Goal: Task Accomplishment & Management: Manage account settings

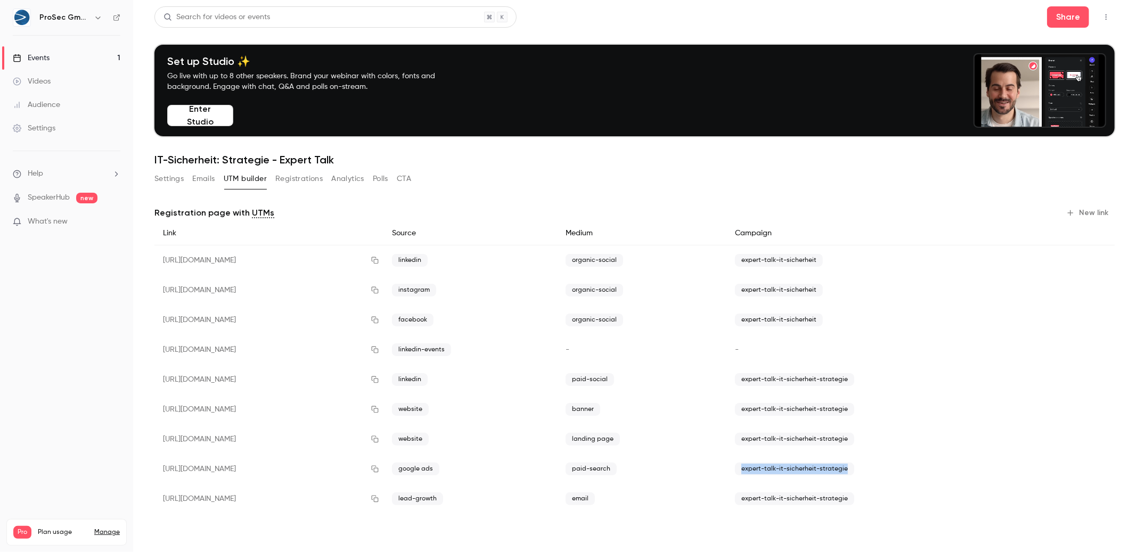
click at [40, 77] on div "Videos" at bounding box center [32, 81] width 38 height 11
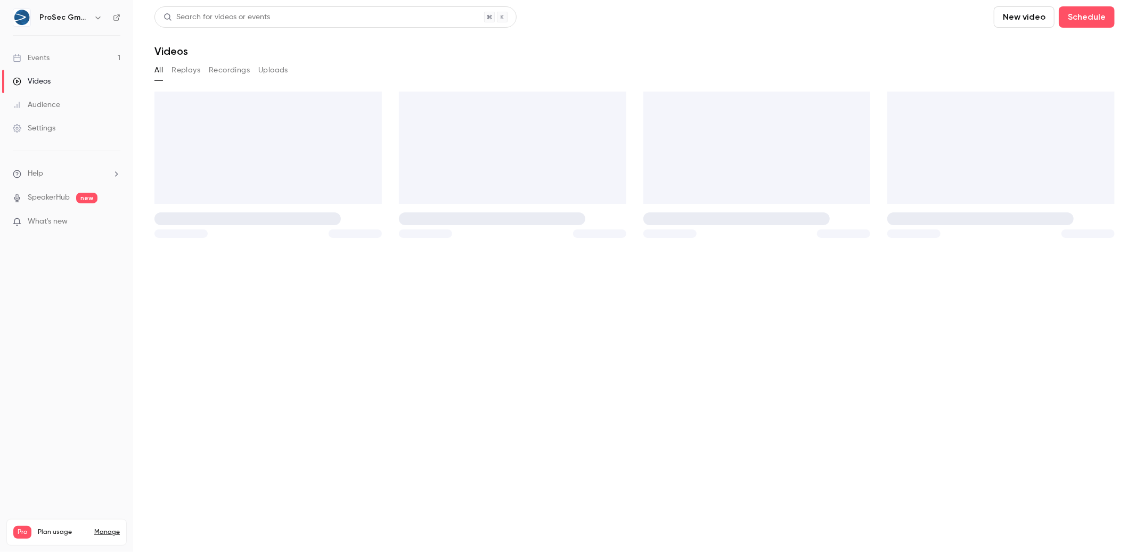
click at [62, 58] on link "Events 1" at bounding box center [66, 57] width 133 height 23
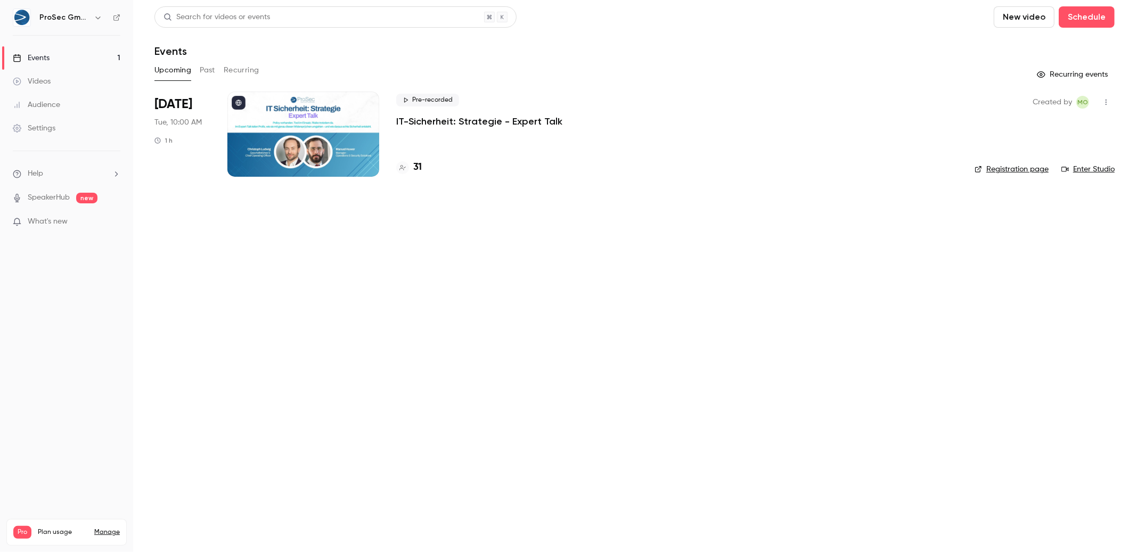
click at [62, 57] on link "Events 1" at bounding box center [66, 57] width 133 height 23
click at [527, 141] on div "Pre-recorded IT-Sicherheit: Strategie - Expert Talk 31" at bounding box center [676, 134] width 561 height 85
click at [521, 124] on p "IT-Sicherheit: Strategie - Expert Talk" at bounding box center [479, 121] width 166 height 13
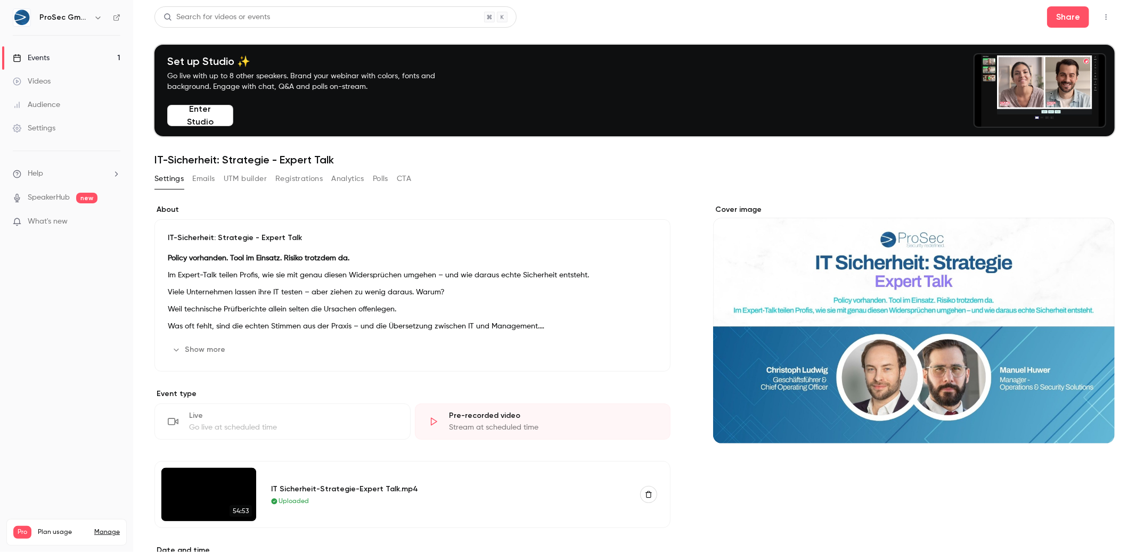
scroll to position [23, 0]
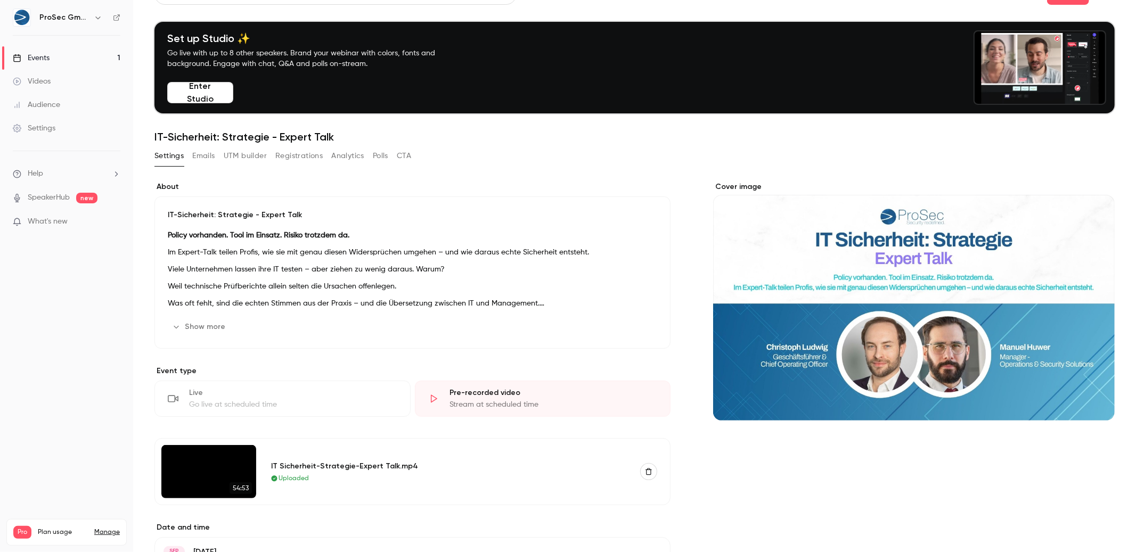
click at [107, 12] on div "ProSec GmbH" at bounding box center [67, 18] width 108 height 18
click at [110, 17] on div "ProSec GmbH" at bounding box center [67, 18] width 108 height 18
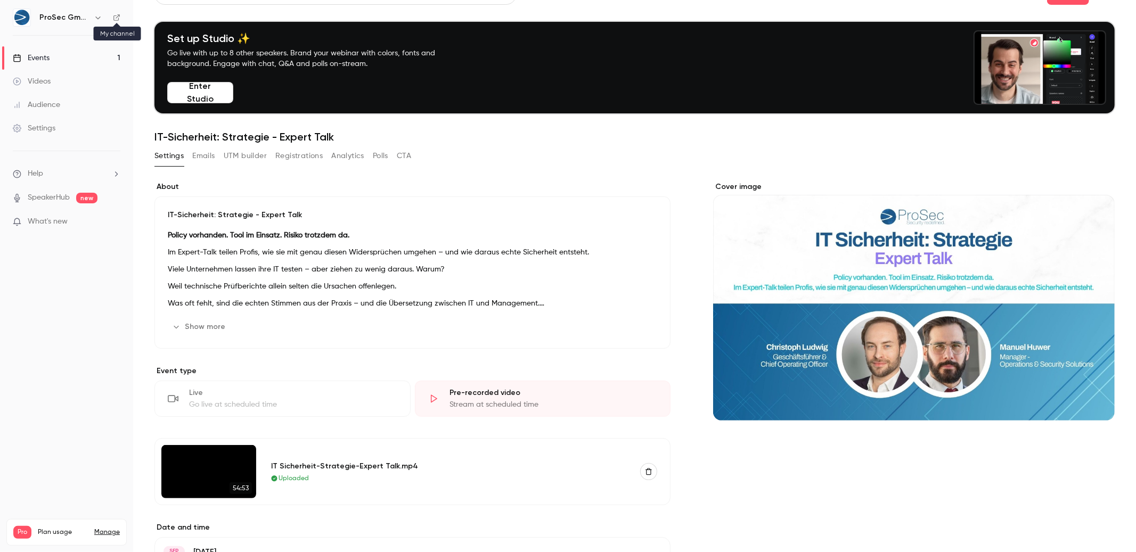
click at [119, 17] on icon at bounding box center [116, 17] width 7 height 7
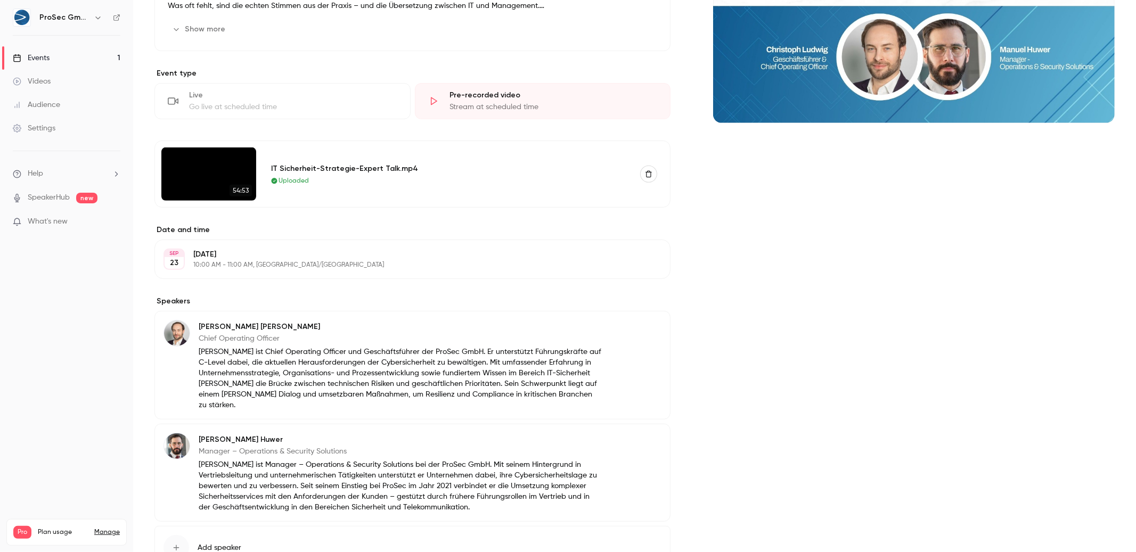
scroll to position [0, 0]
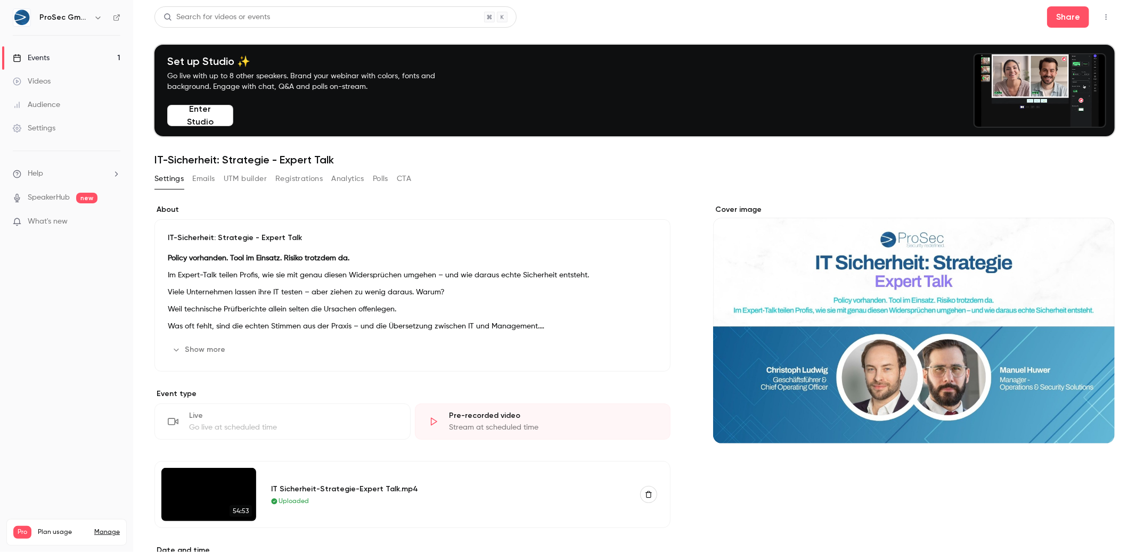
click at [1102, 14] on icon "button" at bounding box center [1106, 16] width 9 height 7
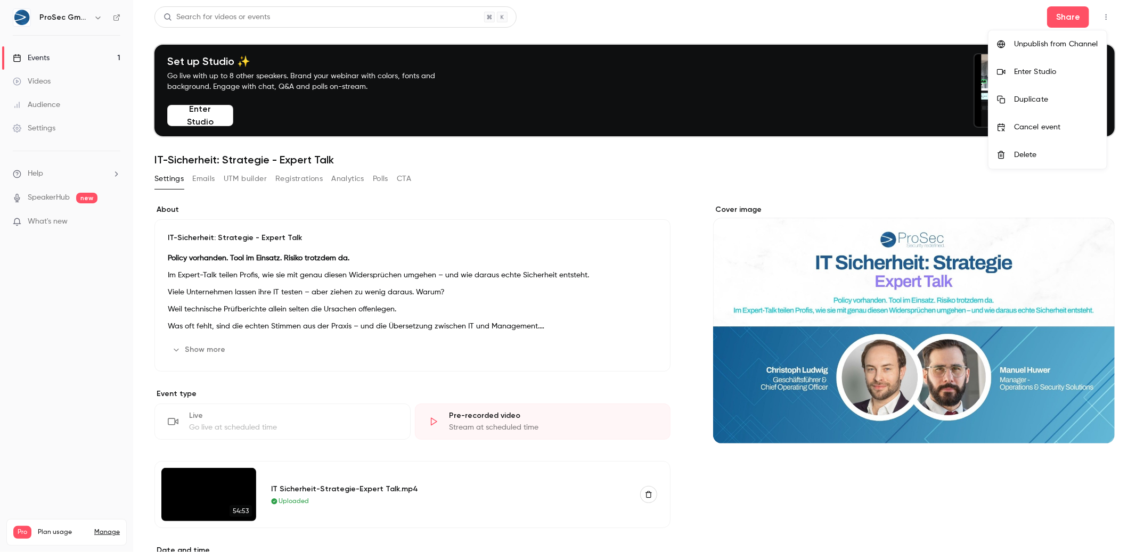
click at [1100, 14] on div at bounding box center [568, 276] width 1136 height 552
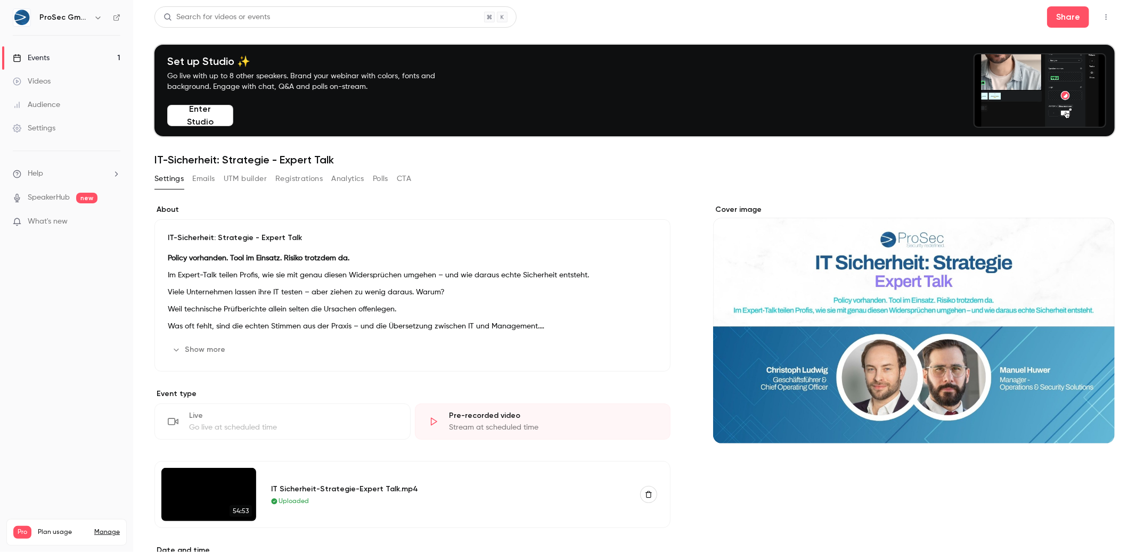
click at [1102, 14] on icon "button" at bounding box center [1106, 16] width 9 height 7
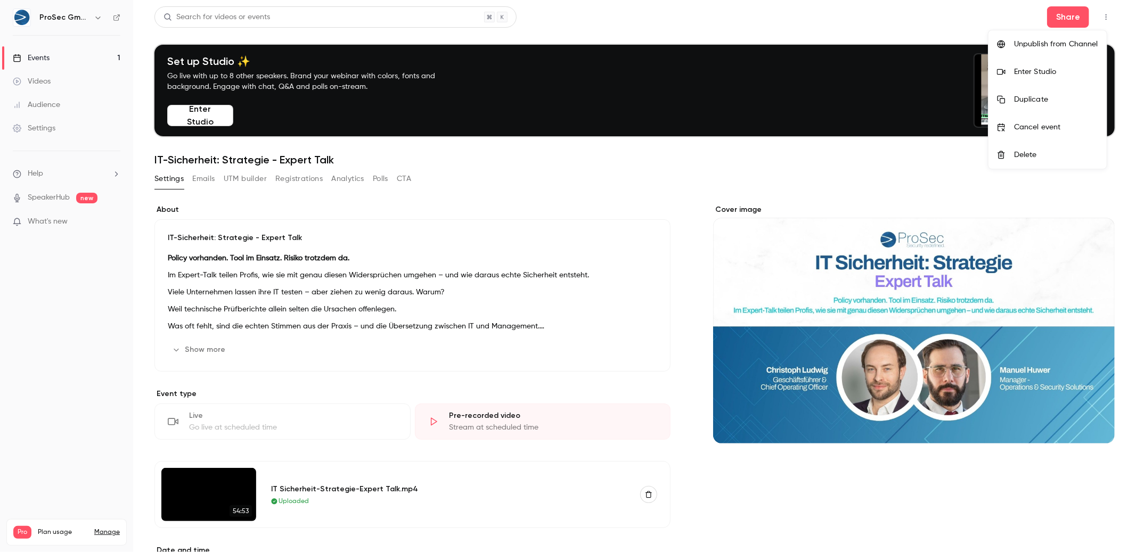
click at [1100, 15] on div at bounding box center [568, 276] width 1136 height 552
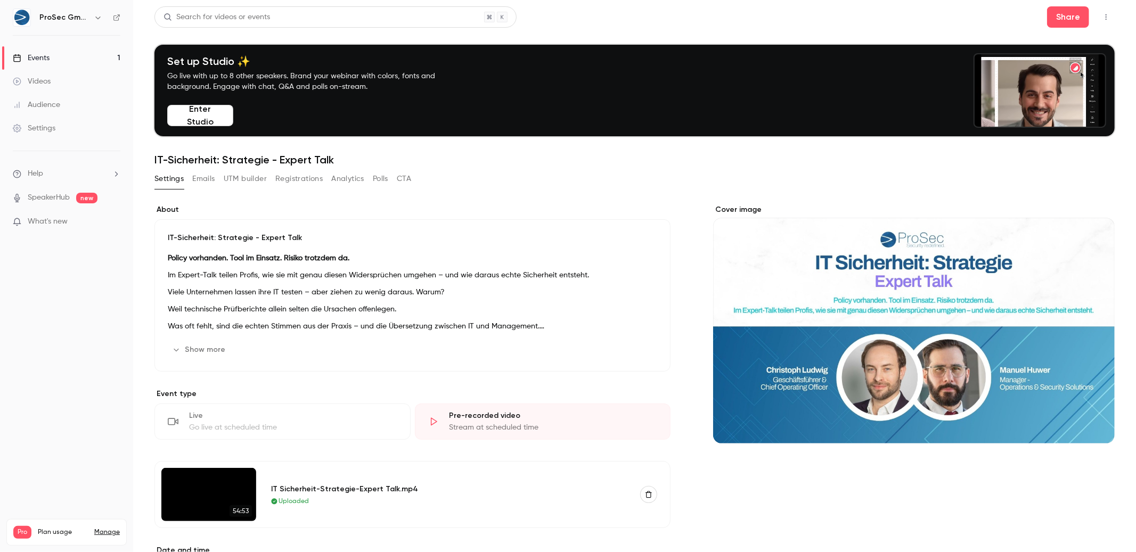
click at [307, 179] on button "Registrations" at bounding box center [298, 178] width 47 height 17
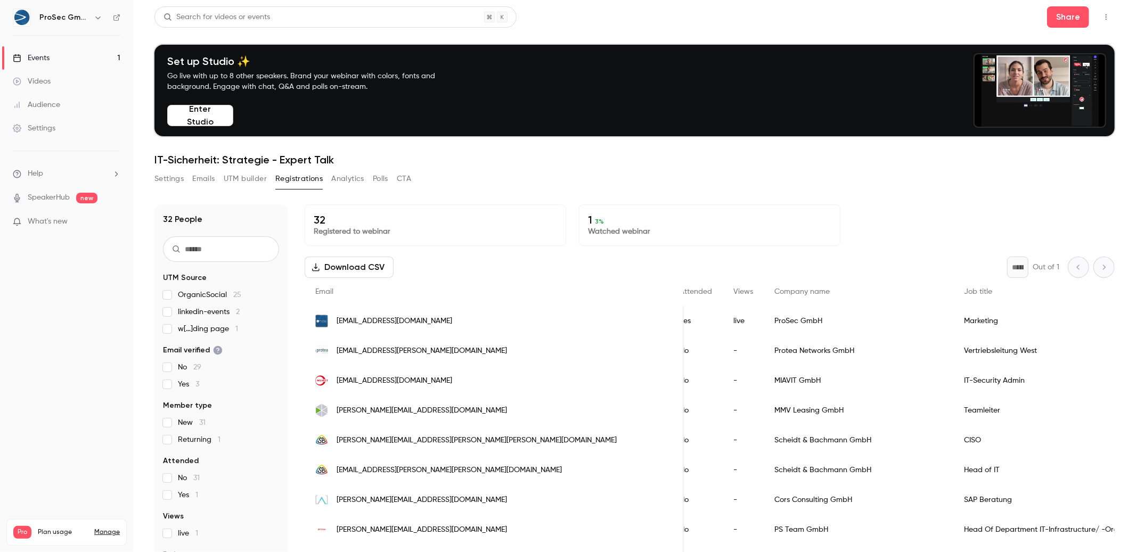
scroll to position [0, 300]
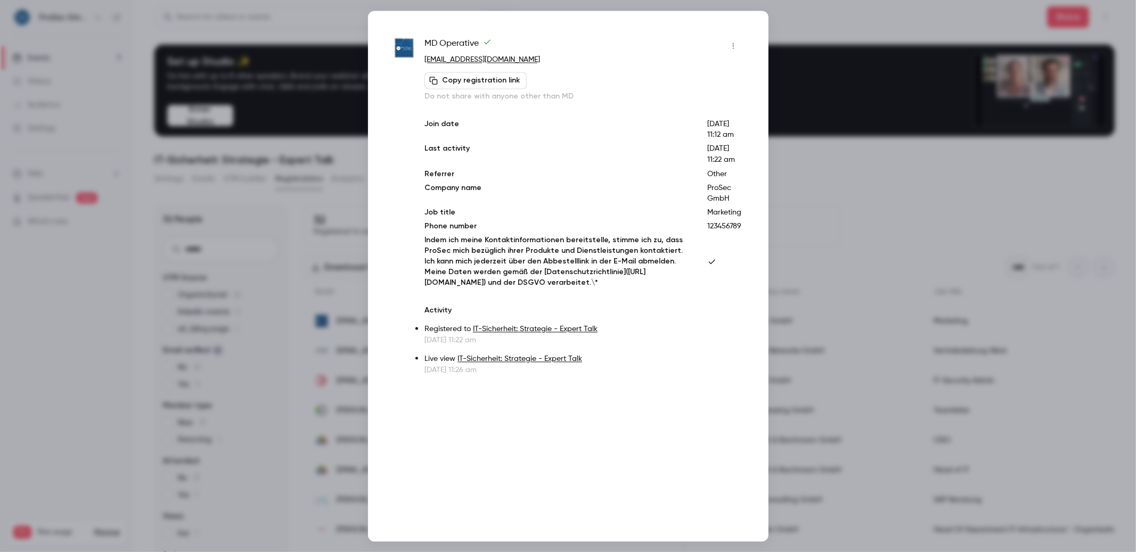
click at [837, 53] on div at bounding box center [568, 276] width 1136 height 552
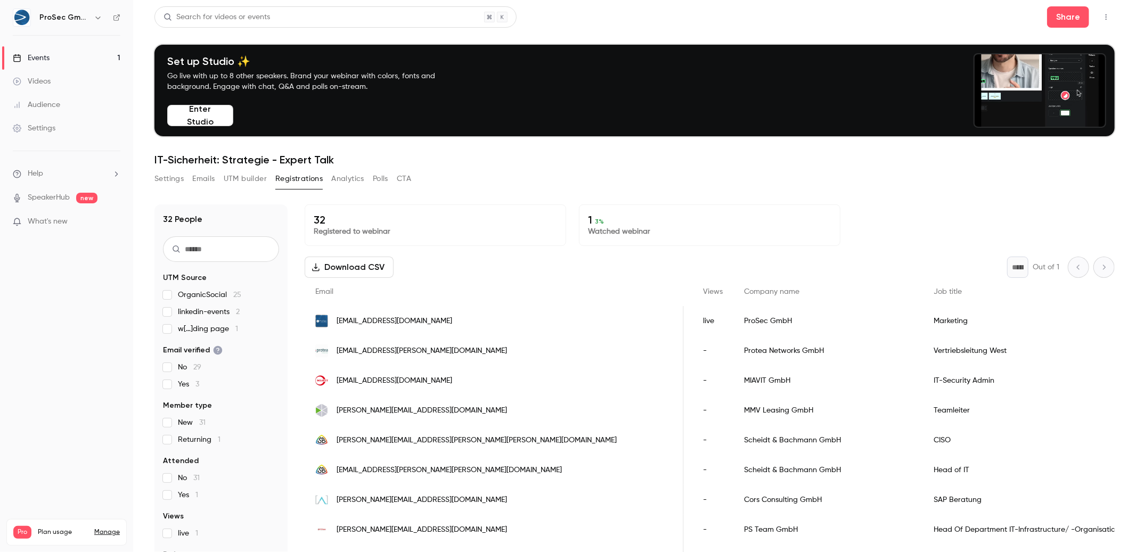
click at [386, 346] on span "[EMAIL_ADDRESS][PERSON_NAME][DOMAIN_NAME]" at bounding box center [422, 351] width 170 height 11
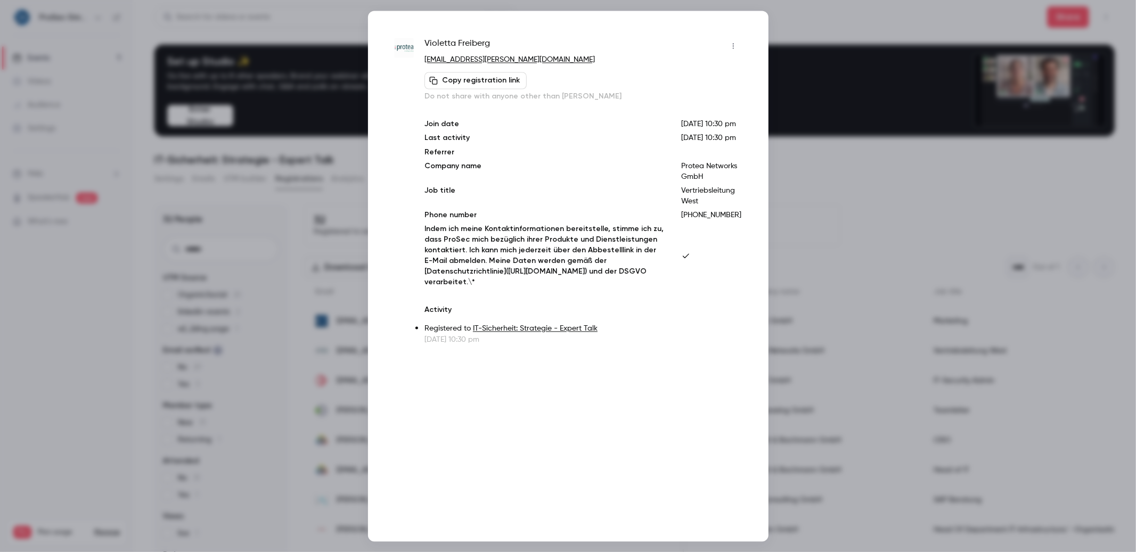
click at [947, 338] on div at bounding box center [568, 276] width 1136 height 552
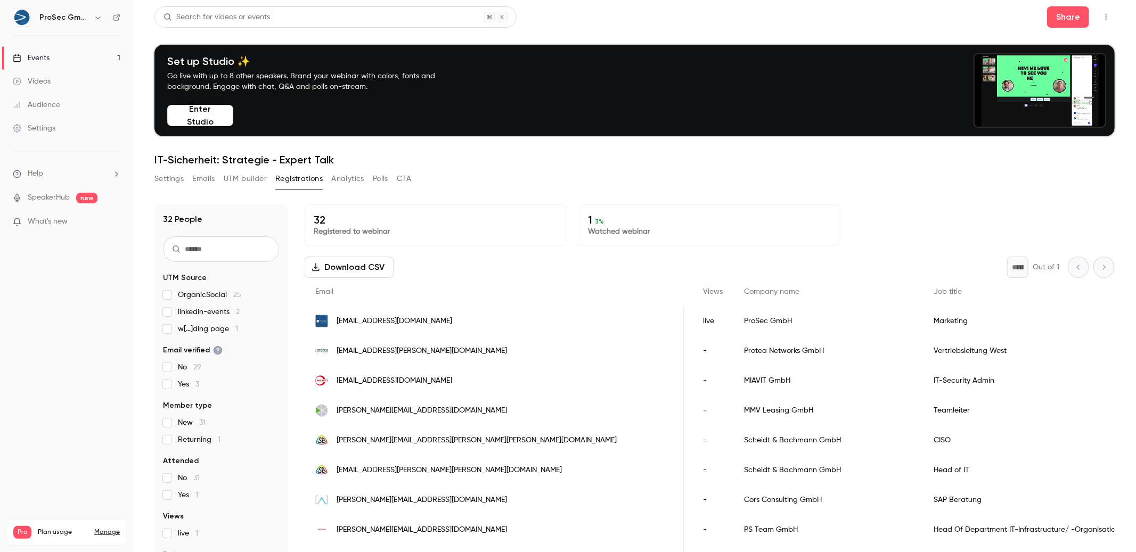
click at [396, 376] on span "[EMAIL_ADDRESS][DOMAIN_NAME]" at bounding box center [395, 380] width 116 height 11
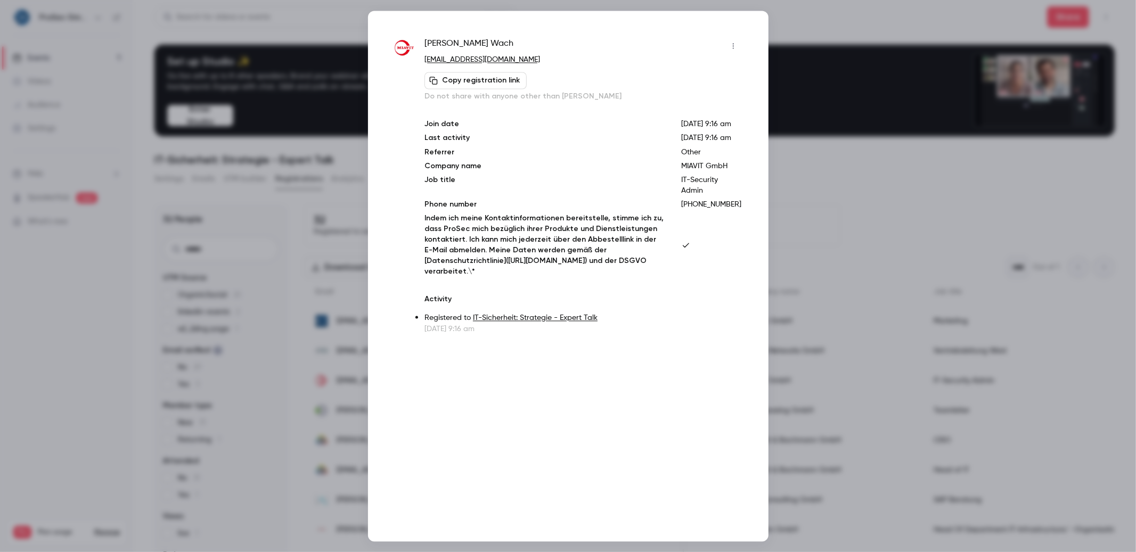
click at [863, 353] on div at bounding box center [568, 276] width 1136 height 552
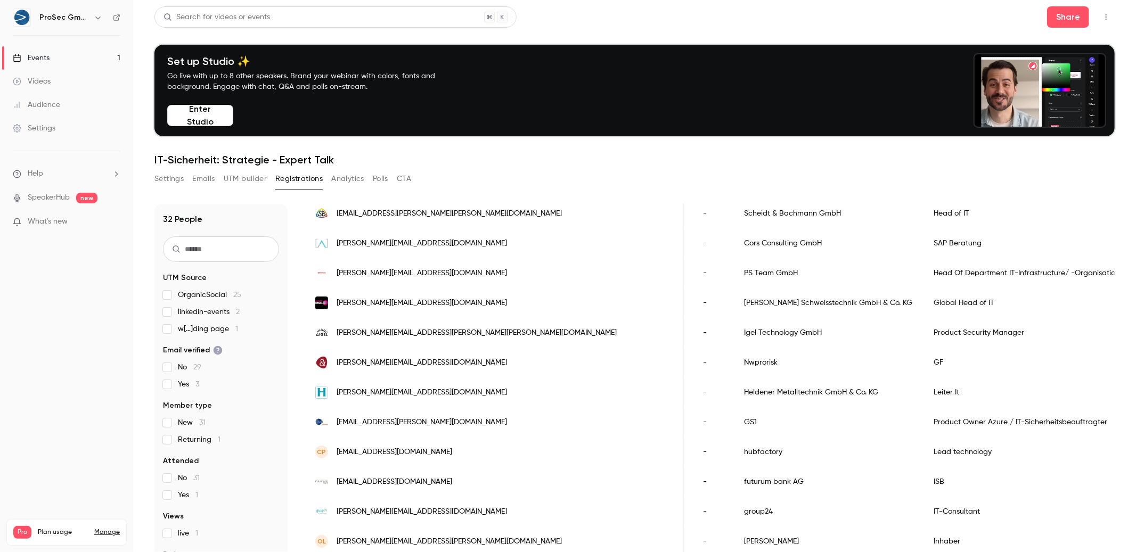
scroll to position [0, 0]
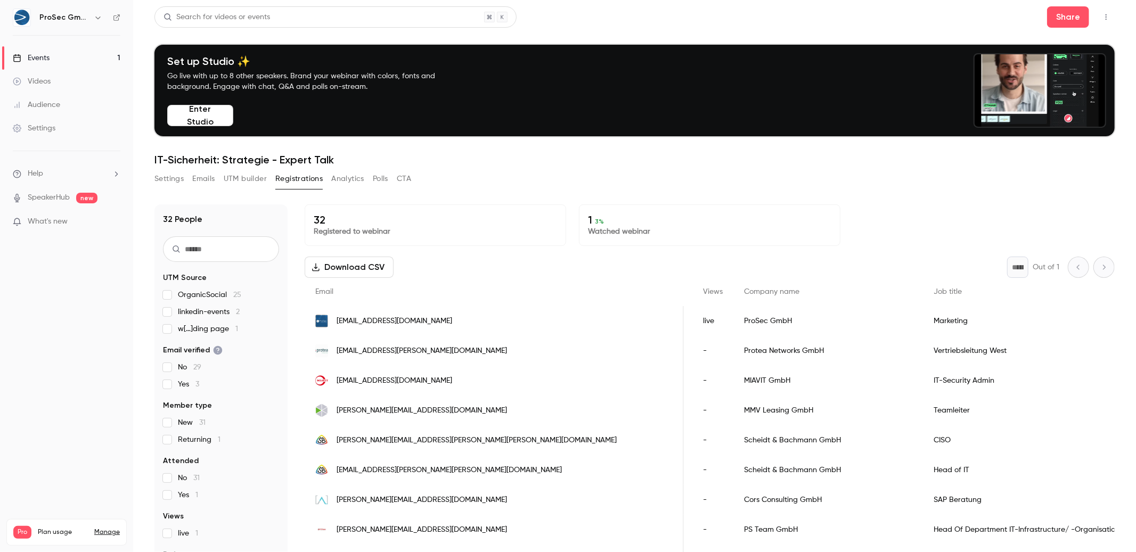
click at [234, 184] on button "UTM builder" at bounding box center [245, 178] width 43 height 17
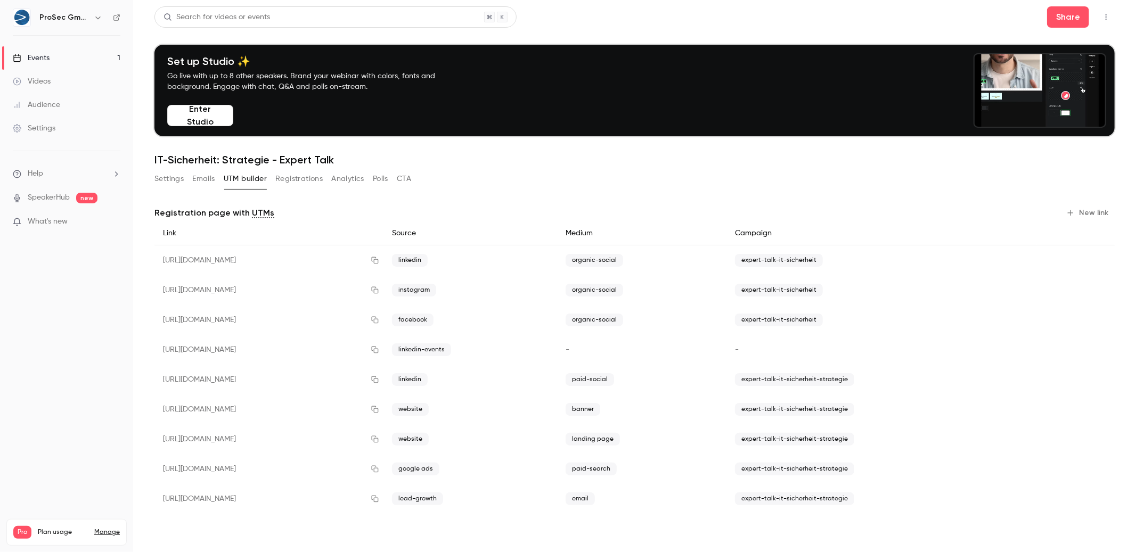
click at [190, 186] on div "Settings Emails UTM builder Registrations Analytics Polls CTA" at bounding box center [282, 178] width 257 height 17
click at [194, 182] on button "Emails" at bounding box center [203, 178] width 22 height 17
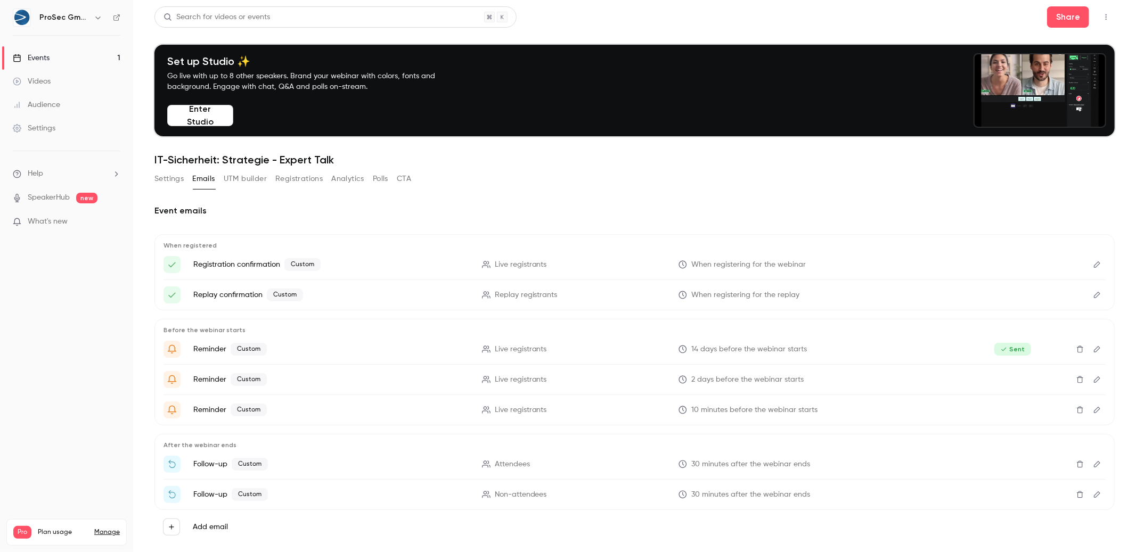
scroll to position [19, 0]
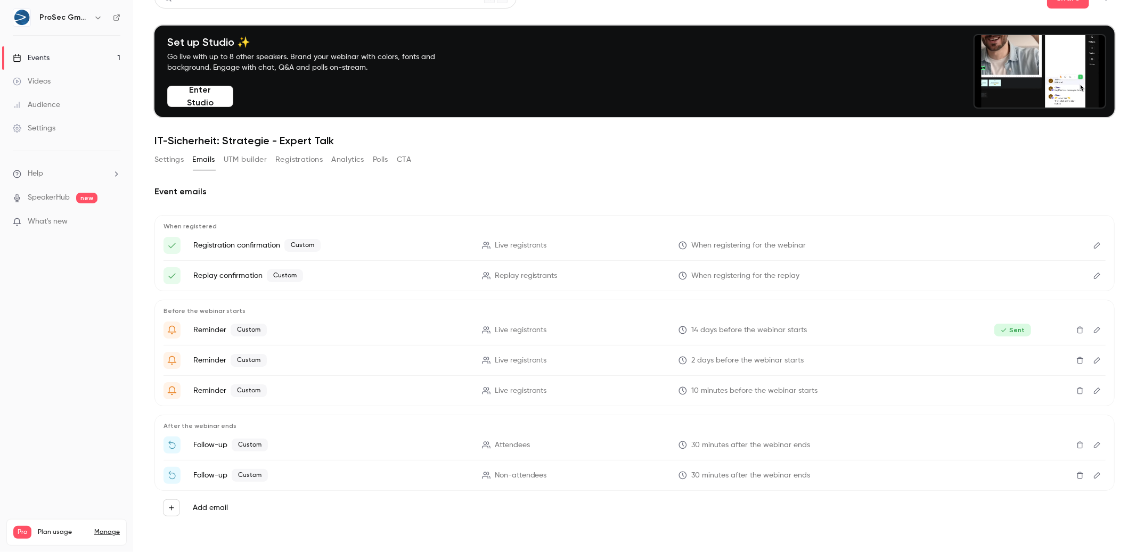
click at [160, 160] on button "Settings" at bounding box center [168, 159] width 29 height 17
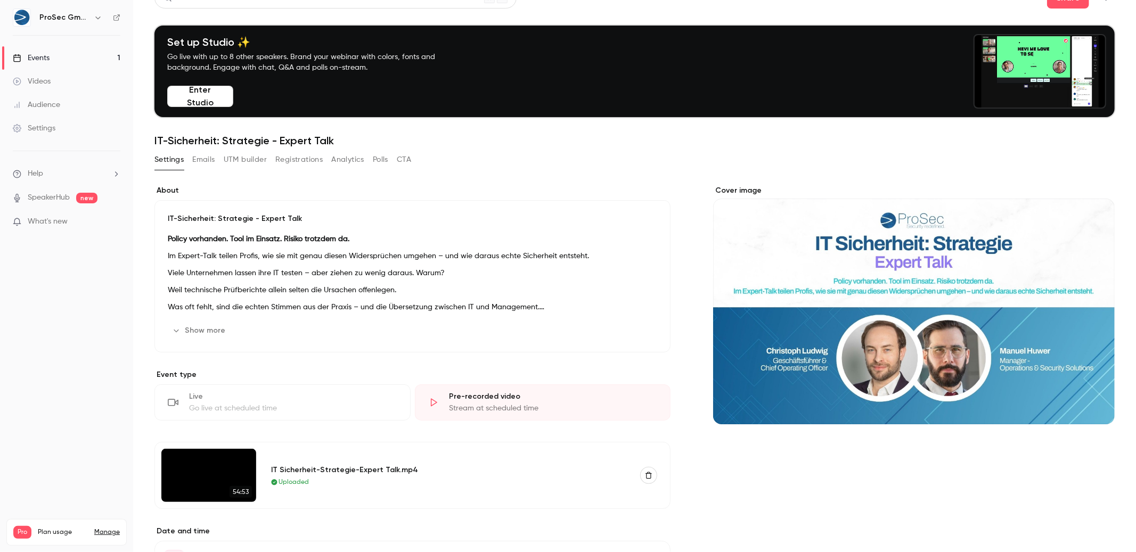
click at [1040, 152] on div "Settings Emails UTM builder Registrations Analytics Polls CTA" at bounding box center [634, 161] width 960 height 21
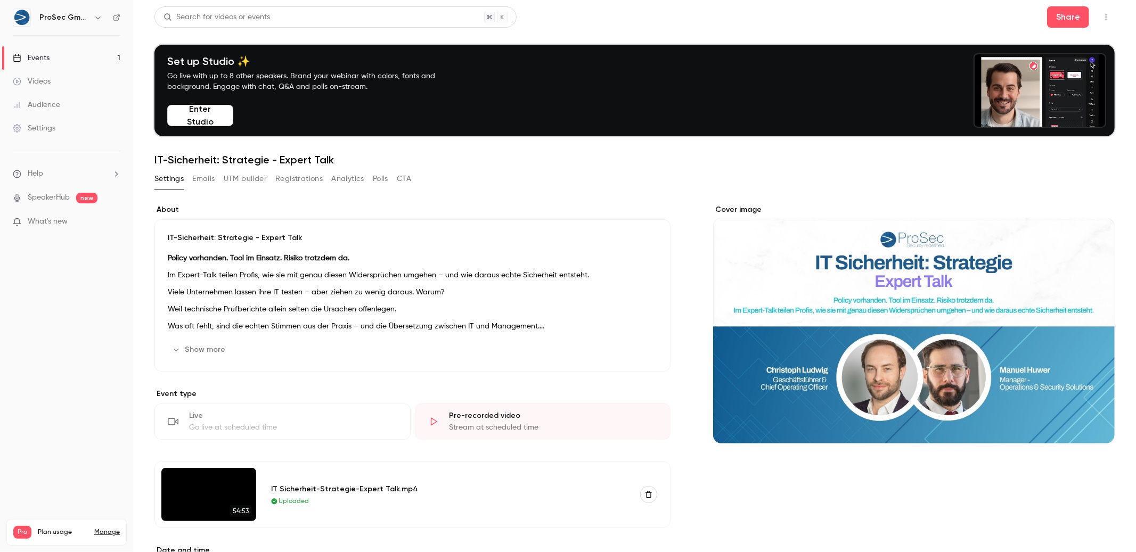
click at [1098, 10] on button "button" at bounding box center [1106, 17] width 17 height 17
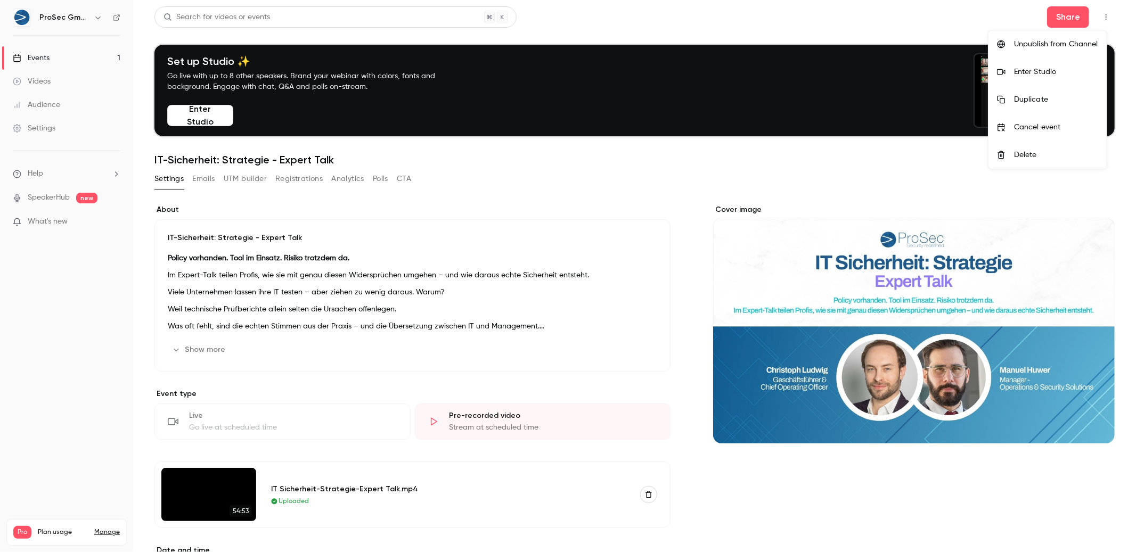
click at [905, 157] on div at bounding box center [568, 276] width 1136 height 552
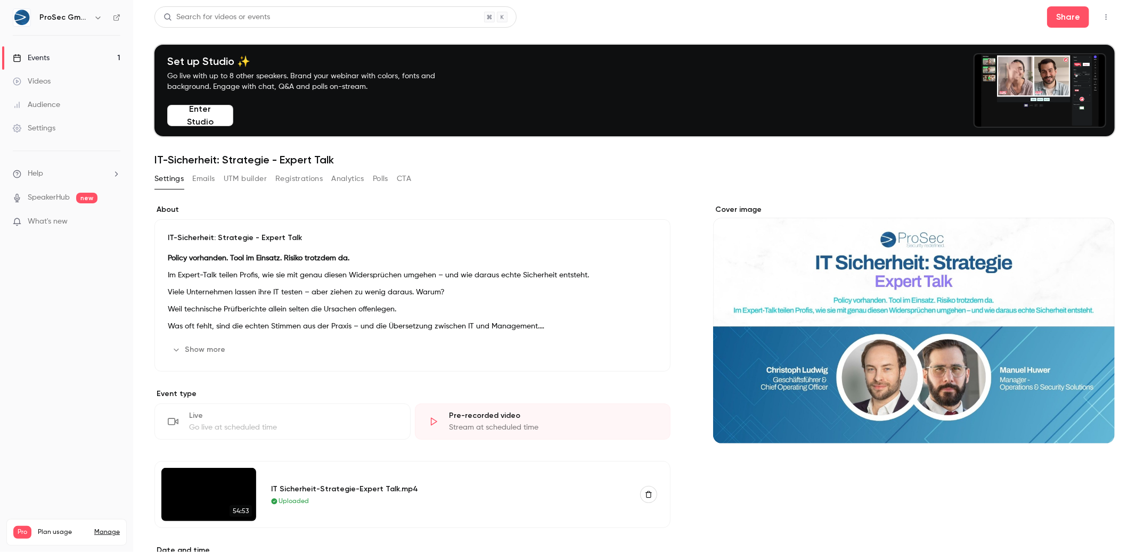
click at [245, 176] on button "UTM builder" at bounding box center [245, 178] width 43 height 17
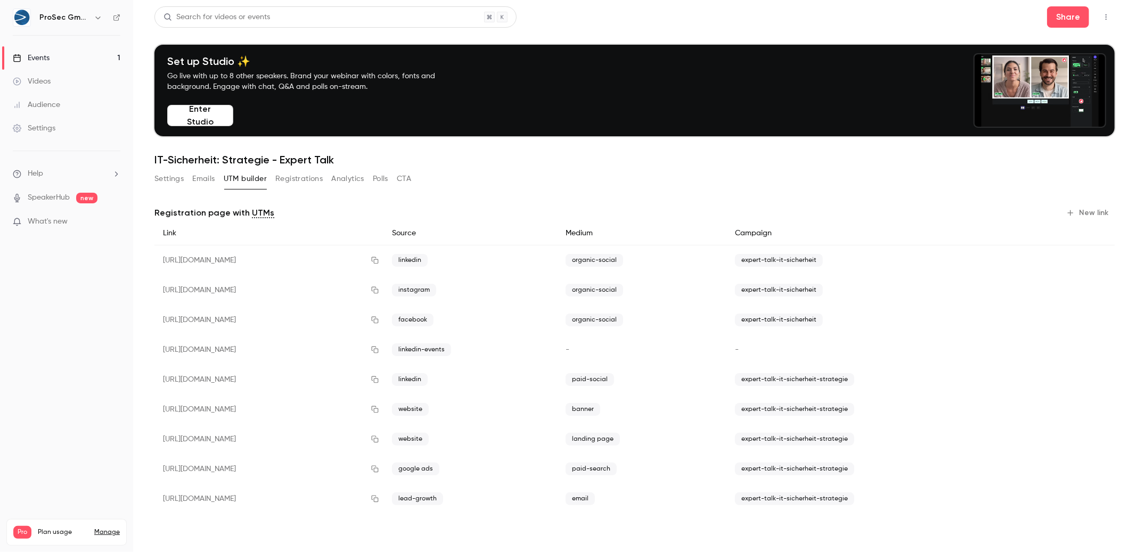
click at [307, 177] on button "Registrations" at bounding box center [298, 178] width 47 height 17
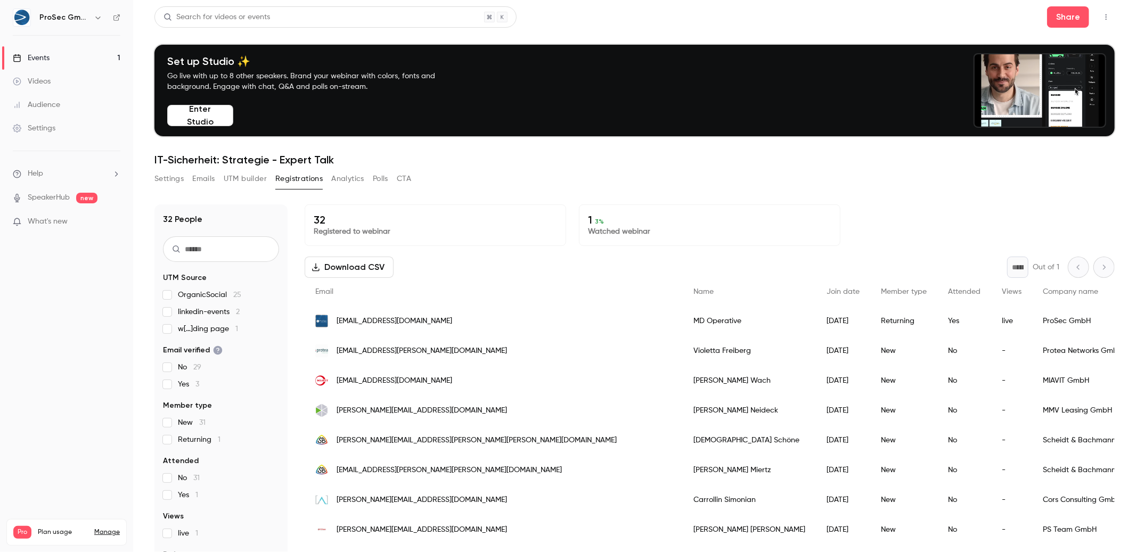
click at [1104, 20] on button "button" at bounding box center [1106, 17] width 17 height 17
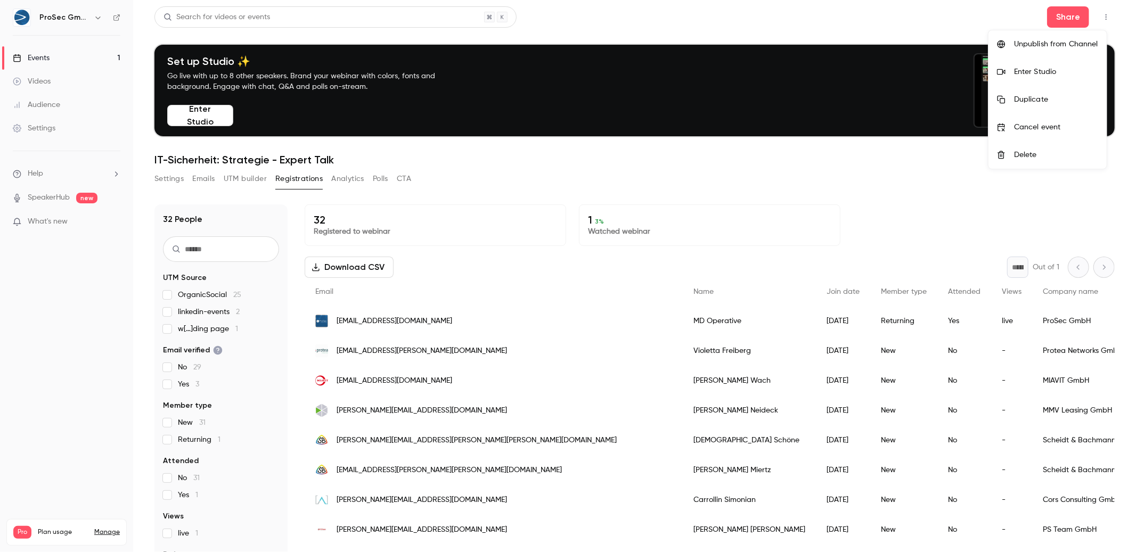
click at [847, 150] on div at bounding box center [568, 276] width 1136 height 552
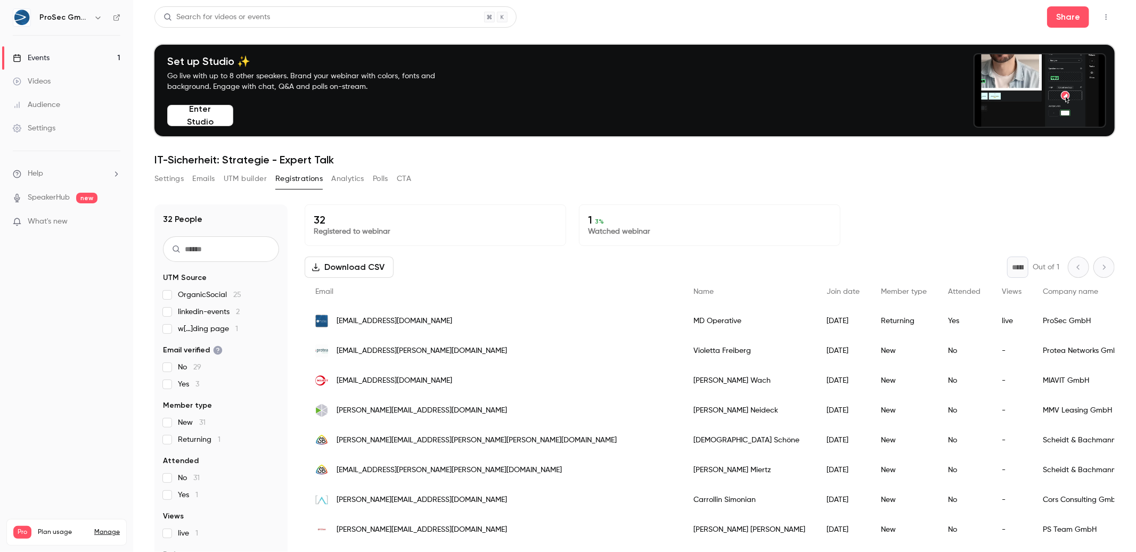
click at [35, 195] on link "SpeakerHub" at bounding box center [49, 197] width 42 height 11
click at [64, 15] on h6 "ProSec GmbH" at bounding box center [64, 17] width 50 height 11
click at [32, 79] on div "Videos" at bounding box center [32, 81] width 38 height 11
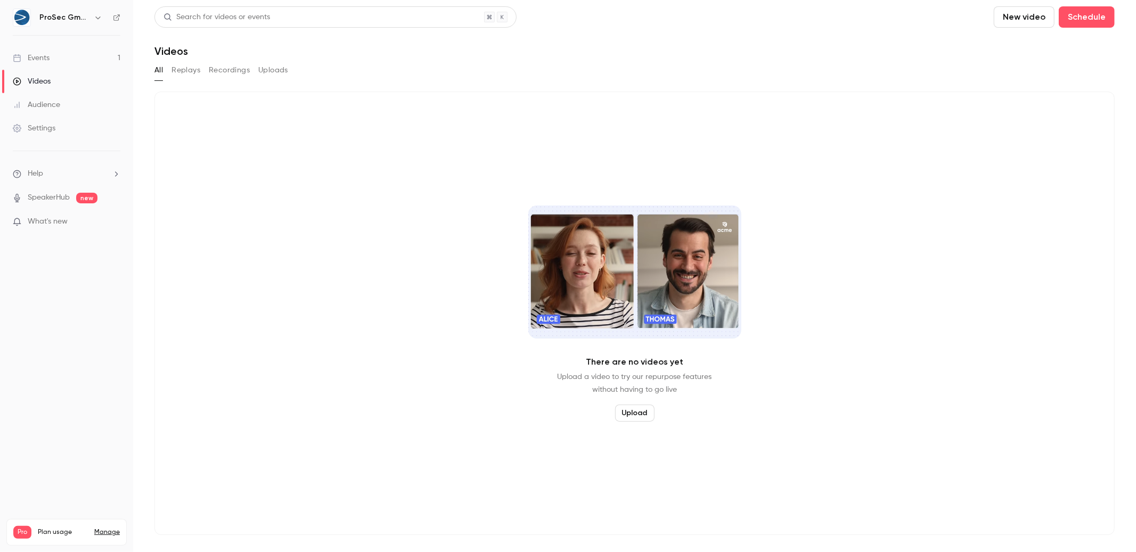
click at [34, 58] on div "Events" at bounding box center [31, 58] width 37 height 11
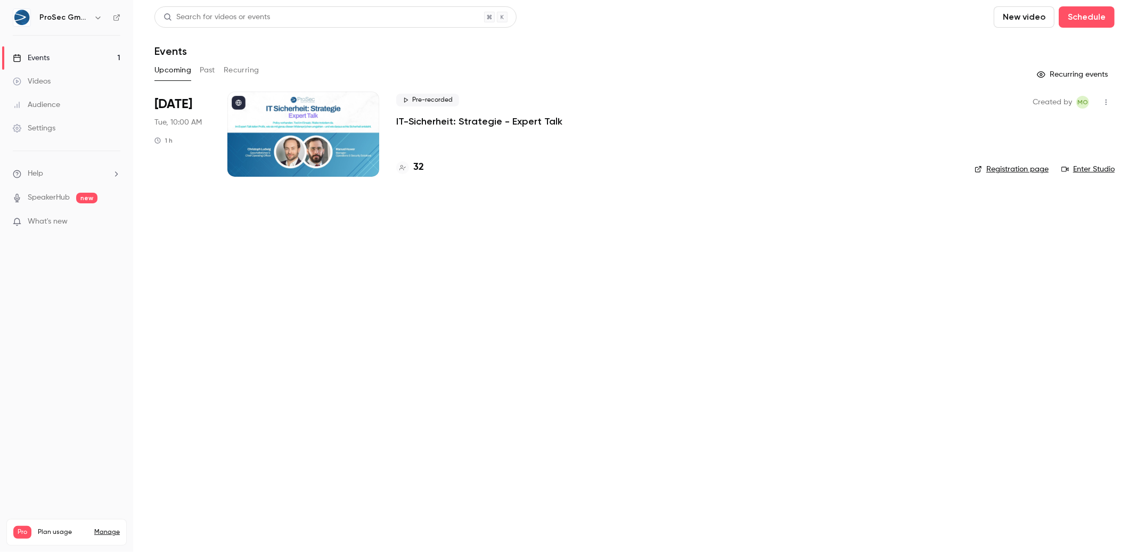
click at [459, 125] on p "IT-Sicherheit: Strategie - Expert Talk" at bounding box center [479, 121] width 166 height 13
click at [295, 145] on div at bounding box center [303, 134] width 152 height 85
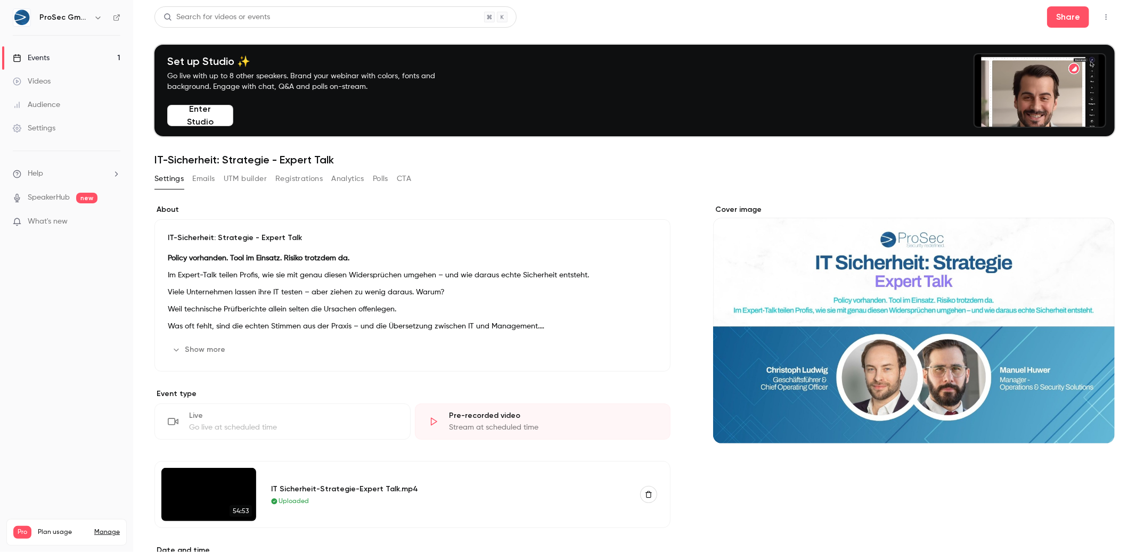
click at [92, 14] on button "button" at bounding box center [98, 17] width 13 height 13
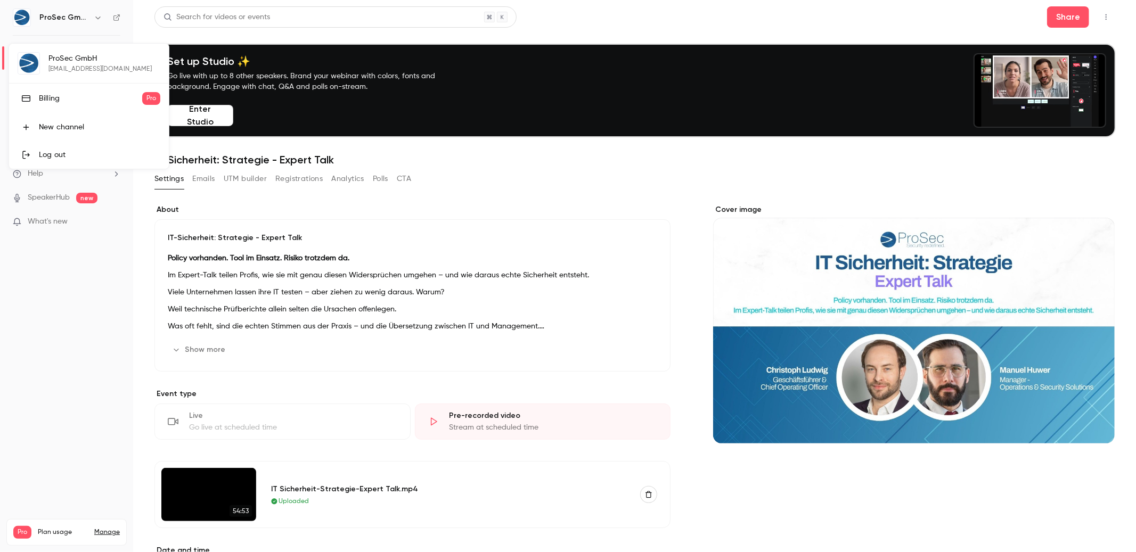
click at [113, 14] on div at bounding box center [568, 276] width 1136 height 552
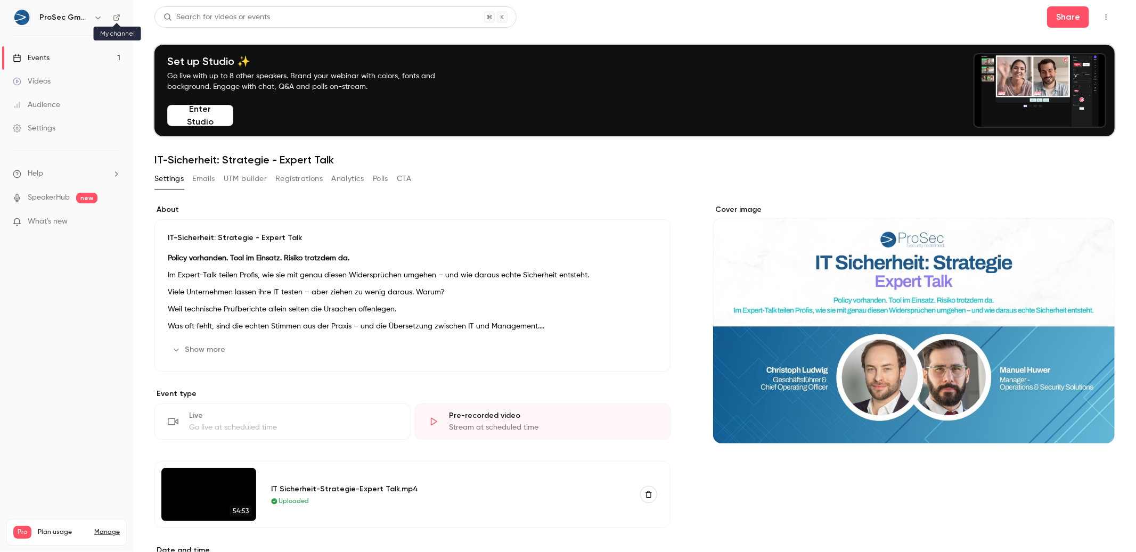
click at [117, 14] on icon at bounding box center [116, 17] width 7 height 7
